Goal: Check status: Check status

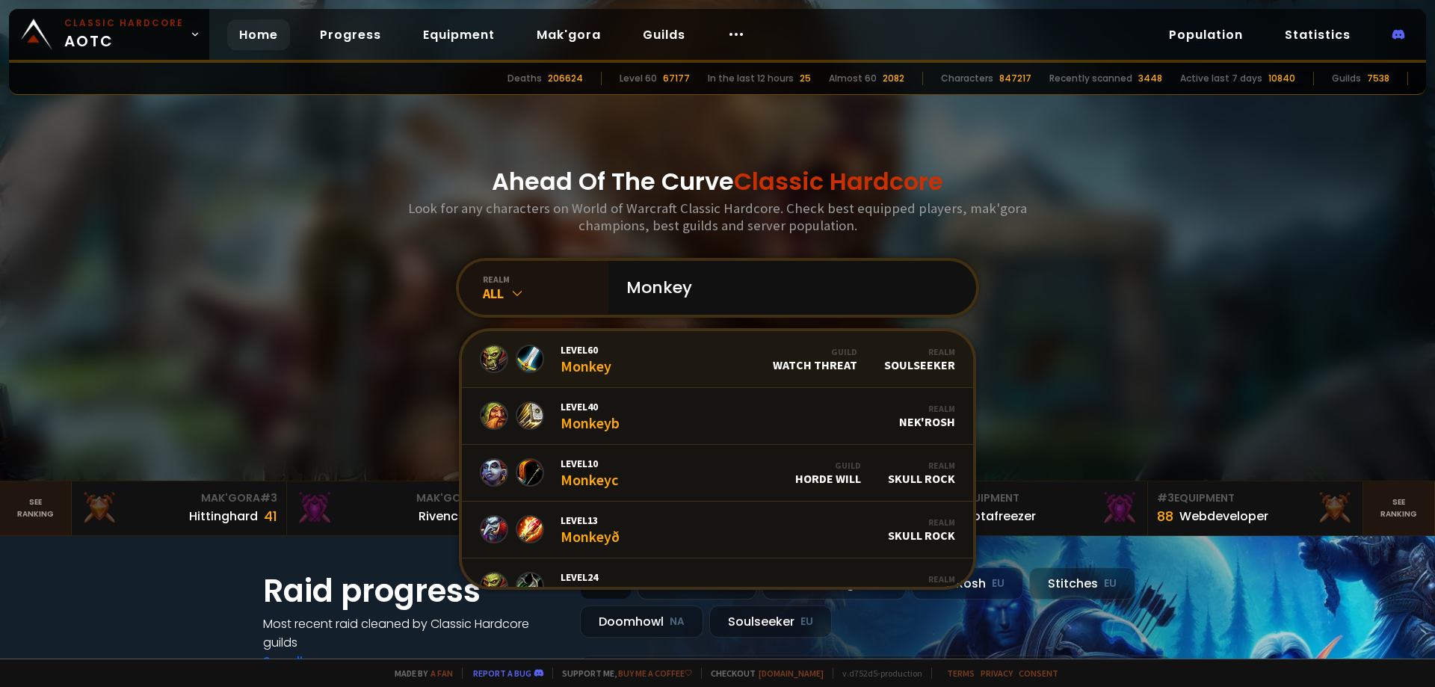
type input "Monkey"
click at [738, 350] on link "Level 60 Monkey Guild Watch Threat Realm Soulseeker" at bounding box center [717, 359] width 511 height 57
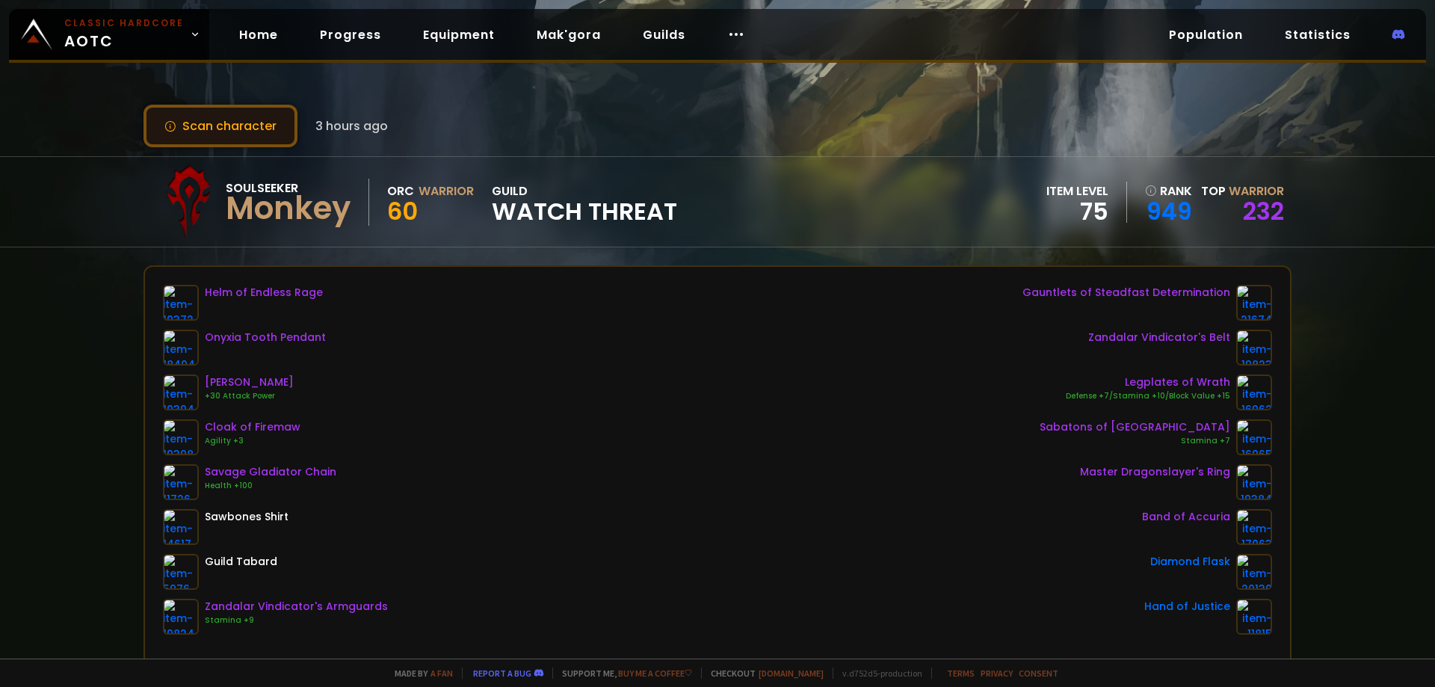
click at [248, 117] on button "Scan character" at bounding box center [220, 126] width 154 height 43
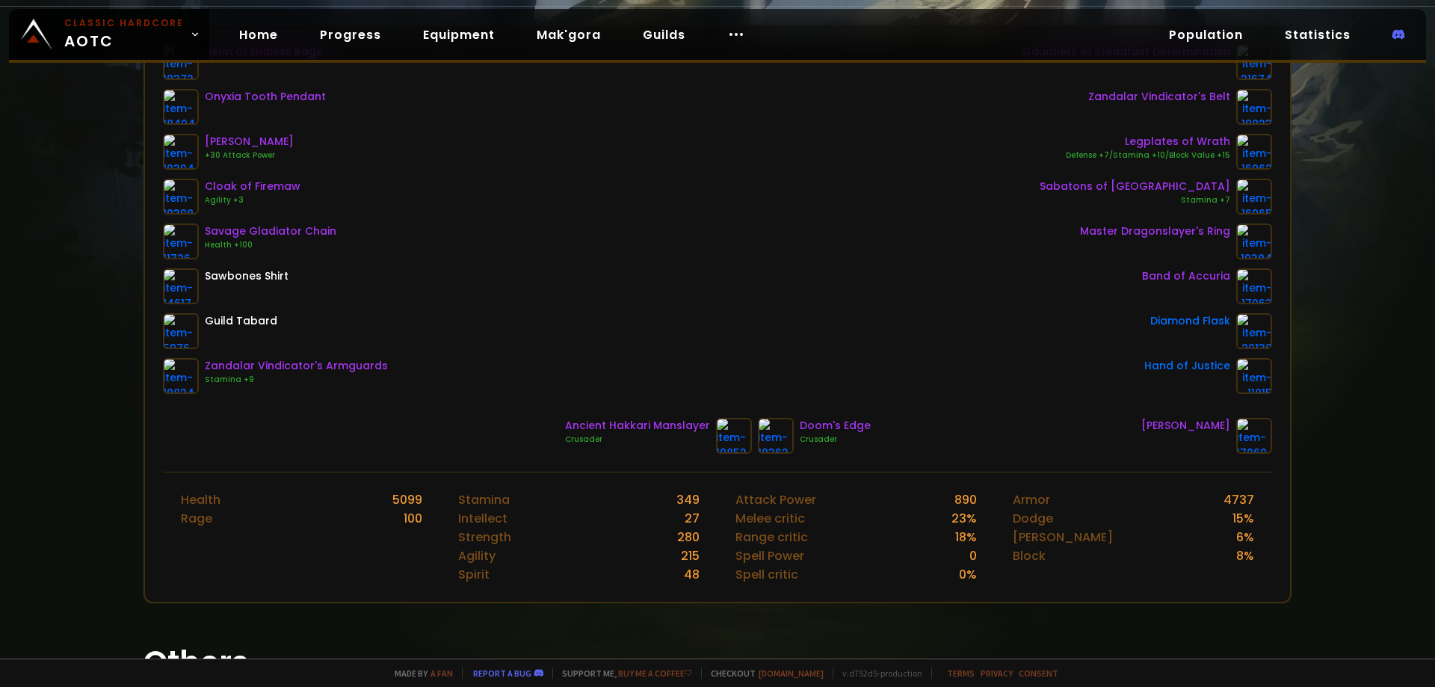
scroll to position [124, 0]
